Goal: Find contact information: Find contact information

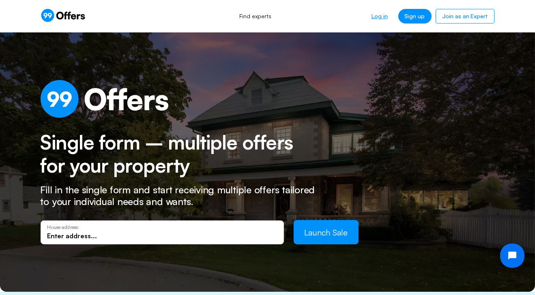
click at [378, 16] on link "Log in" at bounding box center [379, 16] width 29 height 15
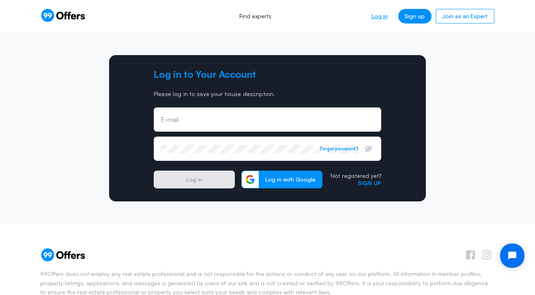
type input "[PERSON_NAME][EMAIL_ADDRESS][DOMAIN_NAME]"
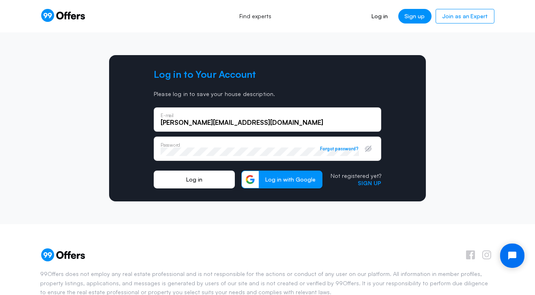
click at [199, 177] on button "Log in" at bounding box center [194, 180] width 81 height 18
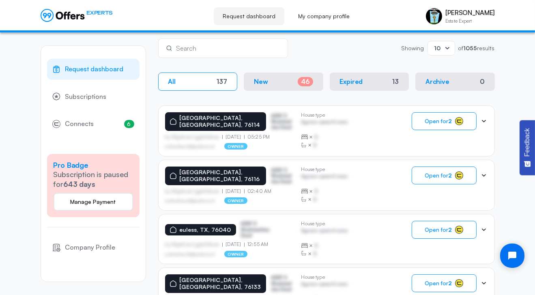
scroll to position [122, 0]
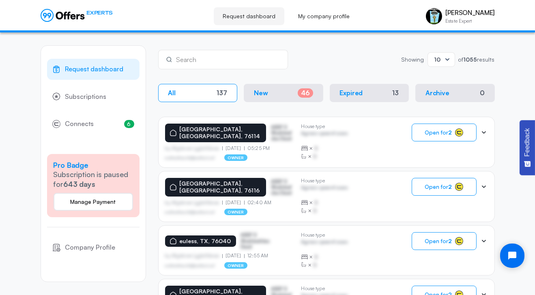
click at [250, 155] on div "asdfasdfasasfd@asdfasd.asf owner" at bounding box center [230, 158] width 130 height 6
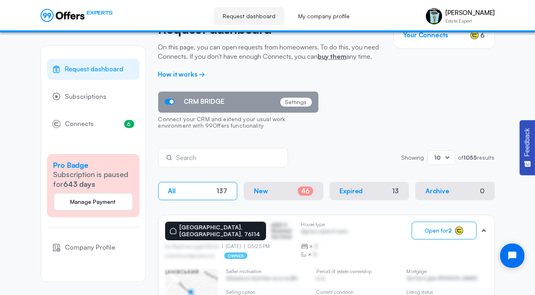
scroll to position [0, 0]
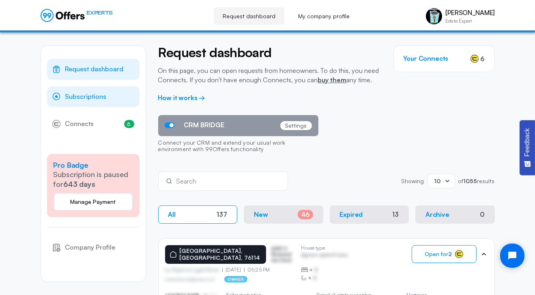
click at [96, 99] on span "Subscriptions" at bounding box center [85, 97] width 41 height 11
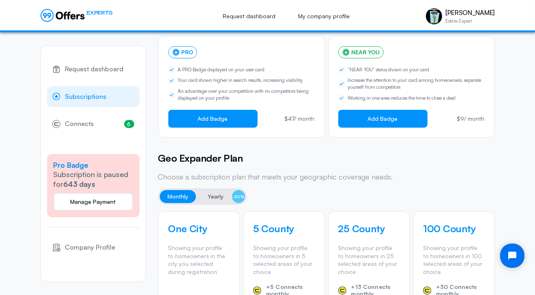
scroll to position [126, 0]
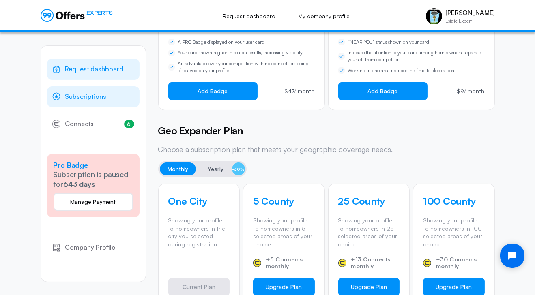
click at [89, 68] on span "Request dashboard" at bounding box center [94, 69] width 58 height 11
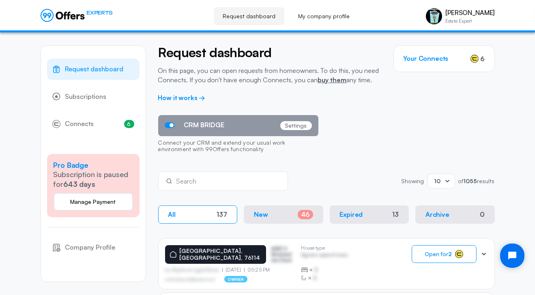
scroll to position [122, 0]
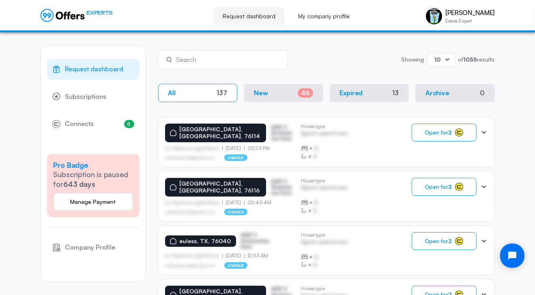
click at [337, 136] on p "Agrwsv qwervf oiuns" at bounding box center [324, 135] width 47 height 8
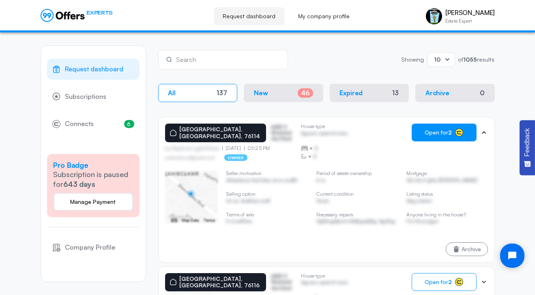
click at [423, 135] on button "Open for 2" at bounding box center [444, 133] width 65 height 18
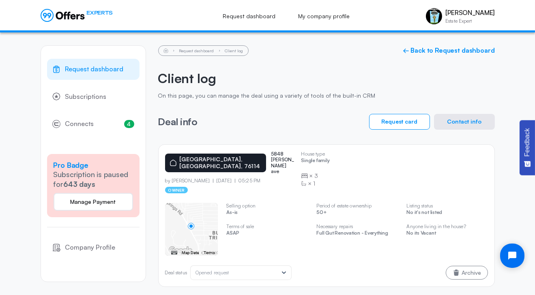
click at [473, 122] on button "Contact info" at bounding box center [464, 122] width 61 height 16
